Goal: Task Accomplishment & Management: Complete application form

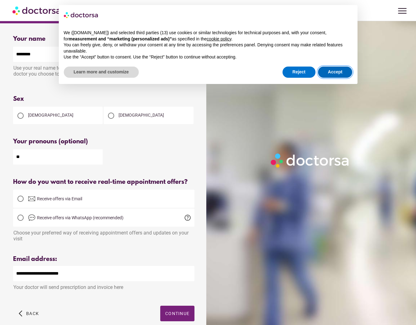
click at [335, 69] on button "Accept" at bounding box center [335, 72] width 35 height 11
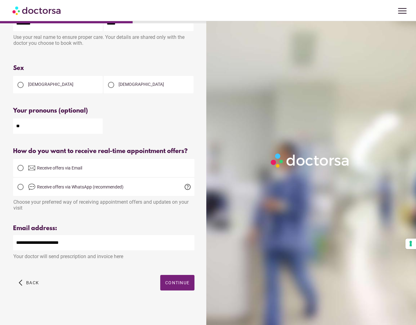
scroll to position [40, 0]
click at [181, 282] on span "Continue" at bounding box center [177, 282] width 24 height 5
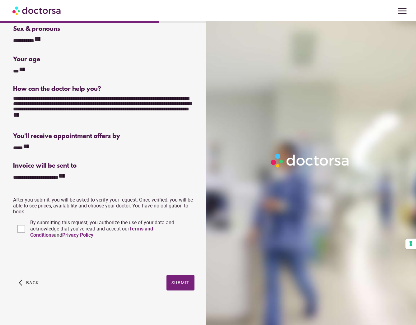
scroll to position [58, 0]
click at [179, 282] on span "Submit" at bounding box center [180, 282] width 18 height 5
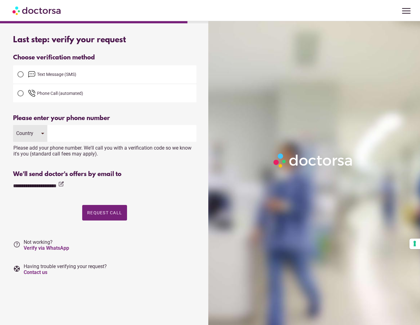
click at [27, 130] on div "Country" at bounding box center [30, 133] width 34 height 17
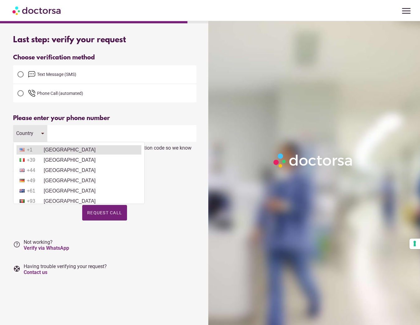
click at [37, 149] on span "+1" at bounding box center [35, 150] width 16 height 6
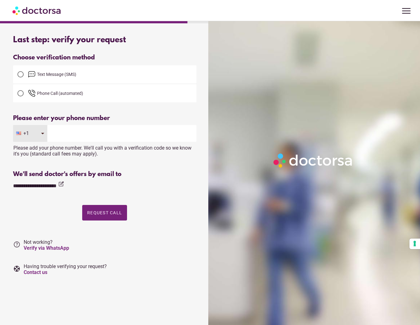
click at [81, 130] on input "tel" at bounding box center [121, 133] width 149 height 17
type input "**********"
click at [97, 212] on span "Request Call" at bounding box center [104, 212] width 35 height 5
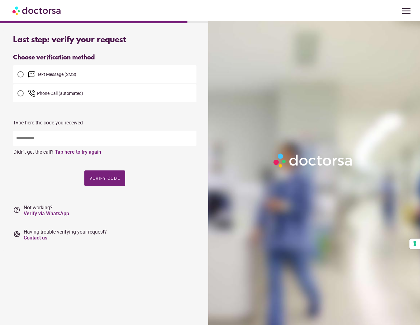
click at [53, 140] on input "text" at bounding box center [104, 138] width 183 height 15
type input "*****"
click at [104, 180] on span "Verify code" at bounding box center [104, 178] width 31 height 5
